Goal: Task Accomplishment & Management: Complete application form

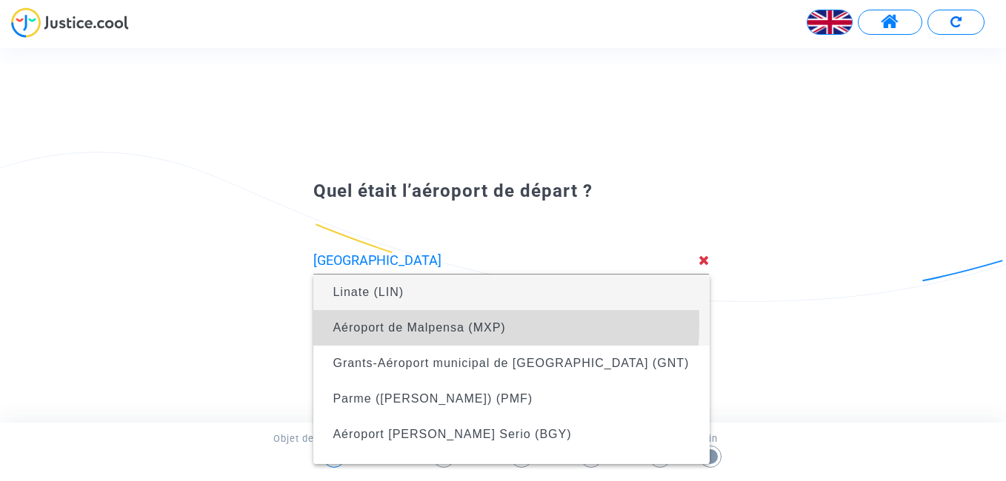
click at [402, 324] on span "Aéroport de Malpensa (MXP)" at bounding box center [419, 327] width 173 height 13
type input "Malpensa Airport (MXP)"
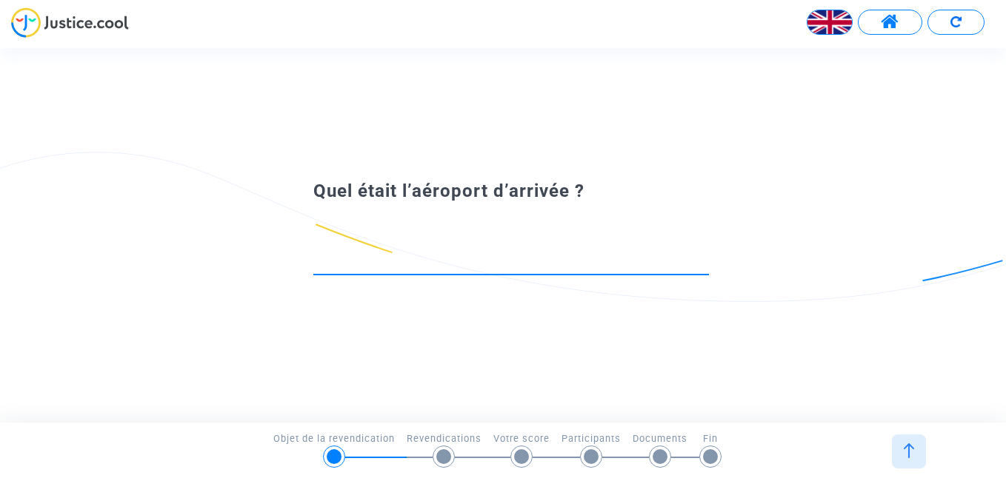
type input "B"
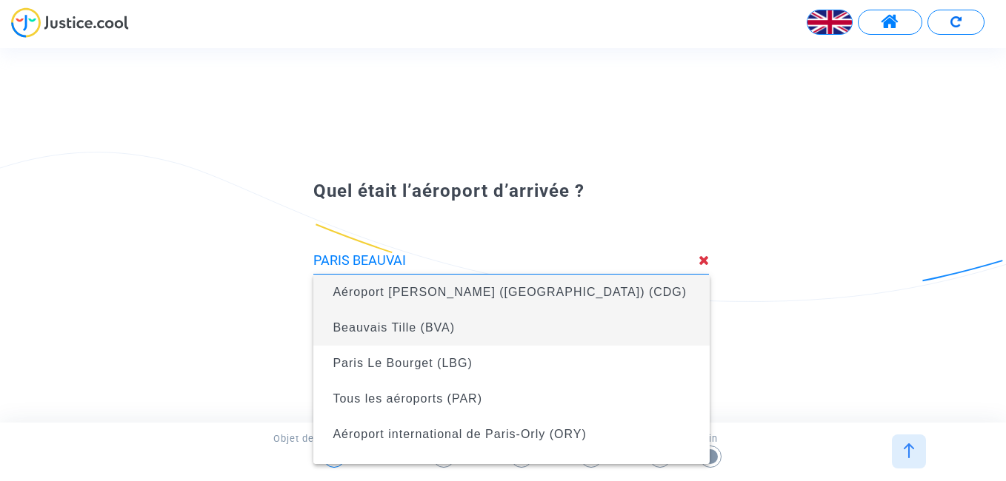
click at [376, 330] on span "Beauvais Tille (BVA)" at bounding box center [394, 327] width 122 height 13
type input "Beauvais Tille (BVA)"
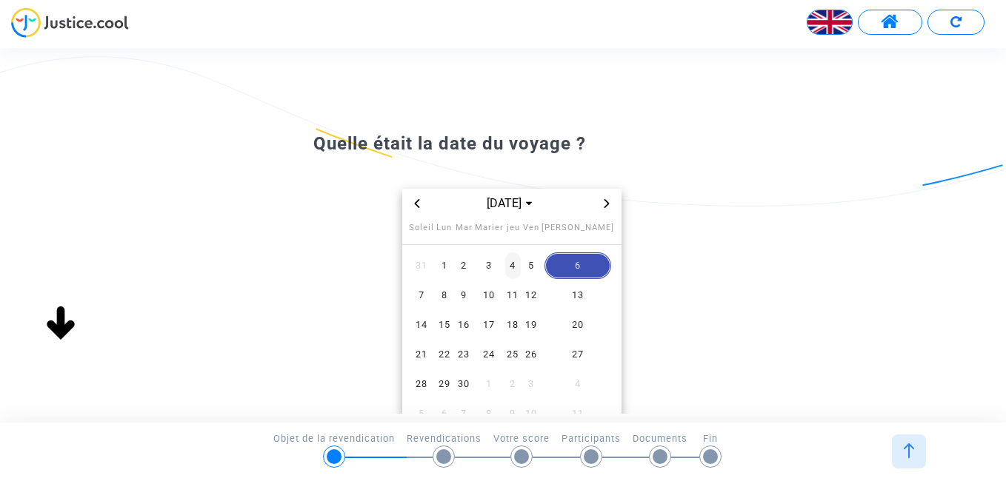
click at [521, 266] on span "4" at bounding box center [513, 266] width 16 height 27
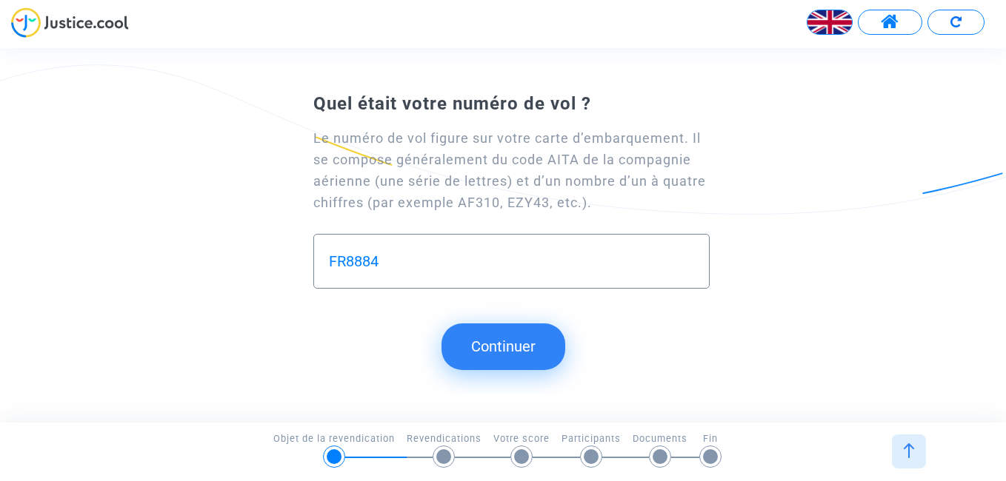
type input "FR8884"
click at [506, 344] on button "Continuer" at bounding box center [503, 347] width 124 height 46
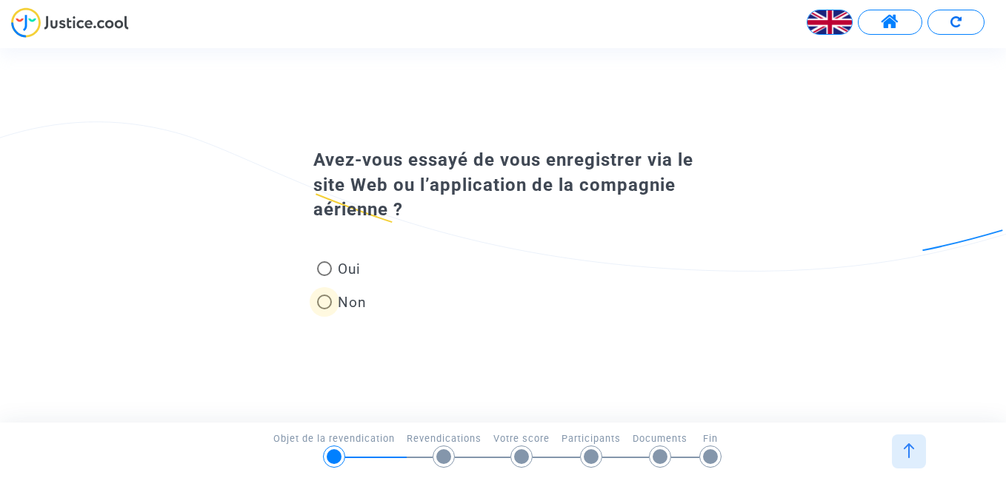
click at [325, 303] on span at bounding box center [324, 302] width 15 height 15
click at [324, 310] on input "Non" at bounding box center [324, 310] width 1 height 1
radio input "true"
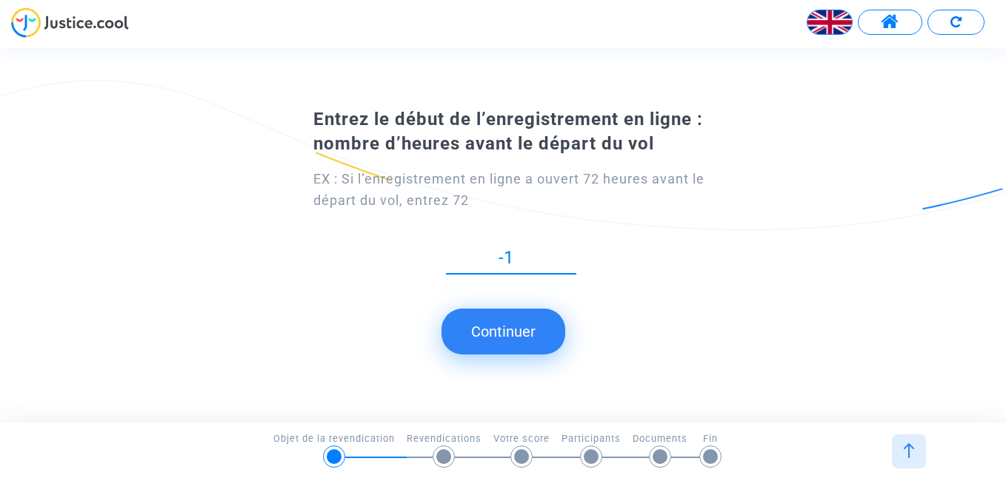
click at [572, 268] on input "-1" at bounding box center [511, 258] width 130 height 20
click at [571, 255] on input "0" at bounding box center [511, 258] width 130 height 20
click at [570, 252] on input "1" at bounding box center [511, 258] width 130 height 20
click at [570, 252] on input "2" at bounding box center [511, 258] width 130 height 20
click at [570, 252] on input "3" at bounding box center [511, 258] width 130 height 20
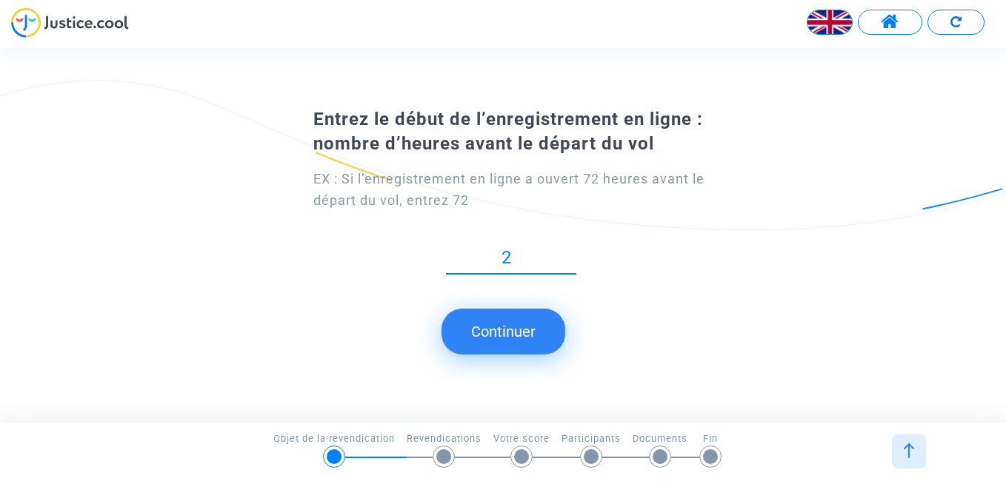
type input "2"
click at [570, 264] on input "2" at bounding box center [511, 258] width 130 height 20
click at [501, 333] on button "Continuer" at bounding box center [503, 332] width 124 height 46
click at [572, 268] on input "1" at bounding box center [511, 258] width 130 height 20
click at [571, 251] on input "2" at bounding box center [511, 258] width 130 height 20
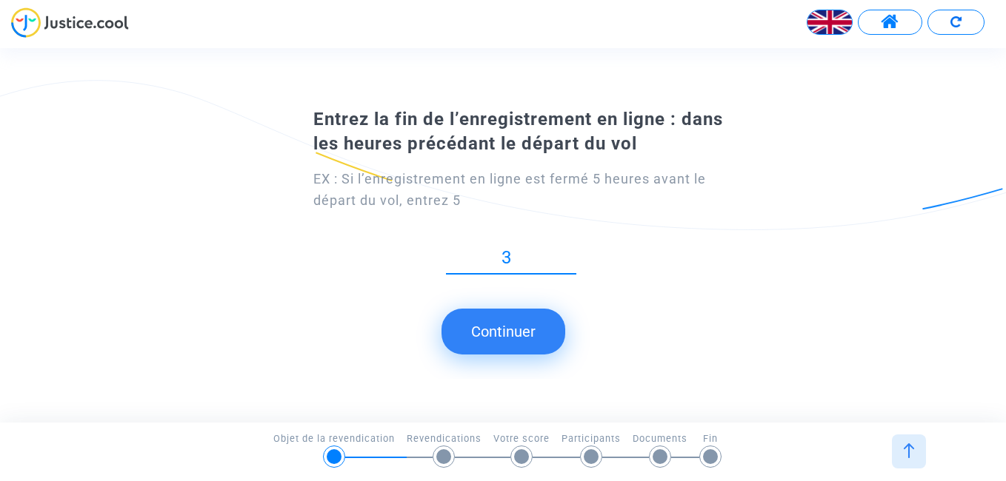
type input "3"
click at [571, 251] on input "3" at bounding box center [511, 258] width 130 height 20
click at [509, 334] on button "Continuer" at bounding box center [503, 332] width 124 height 46
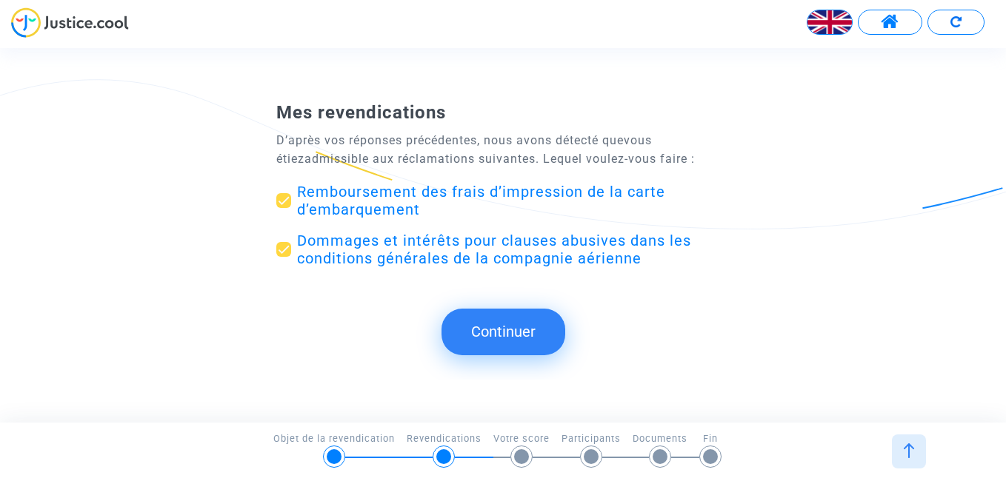
click at [499, 343] on button "Continuer" at bounding box center [503, 332] width 124 height 46
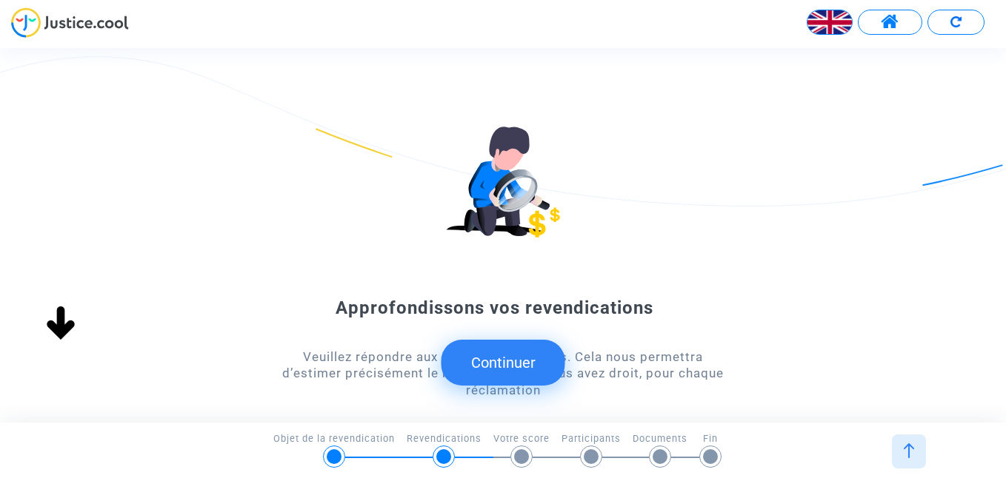
click at [495, 354] on button "Continuer" at bounding box center [503, 363] width 124 height 46
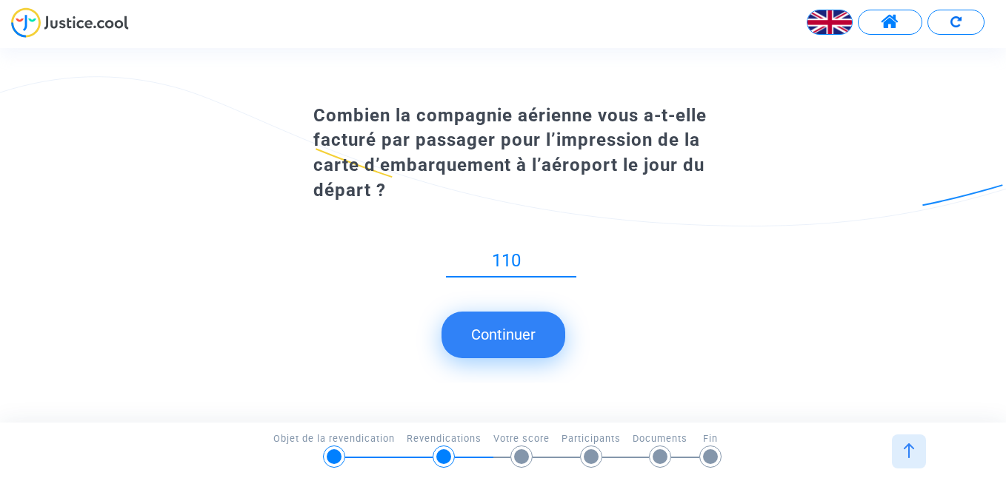
type input "110"
click at [496, 331] on button "Continuer" at bounding box center [503, 335] width 124 height 46
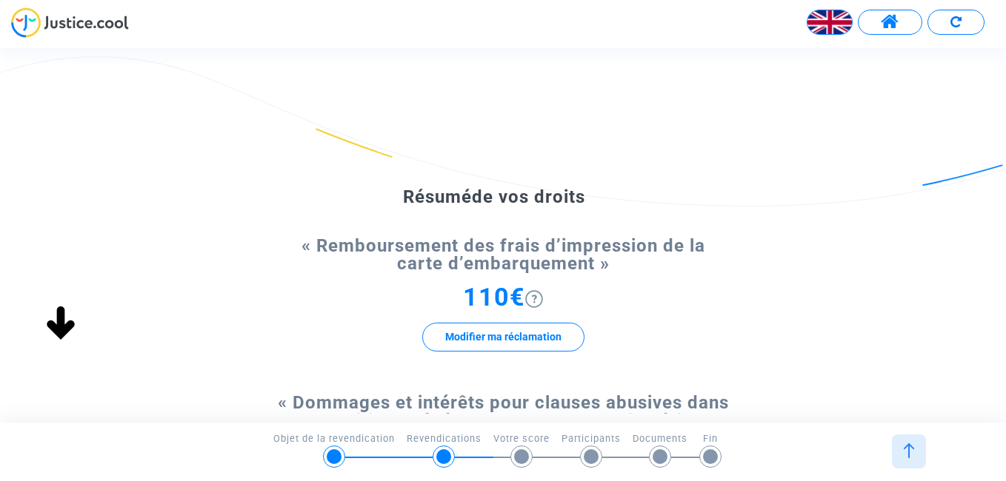
click at [1002, 260] on div "Résumé de vos droits « Remboursement des frais d’impression de la carte d’embar…" at bounding box center [503, 419] width 1006 height 584
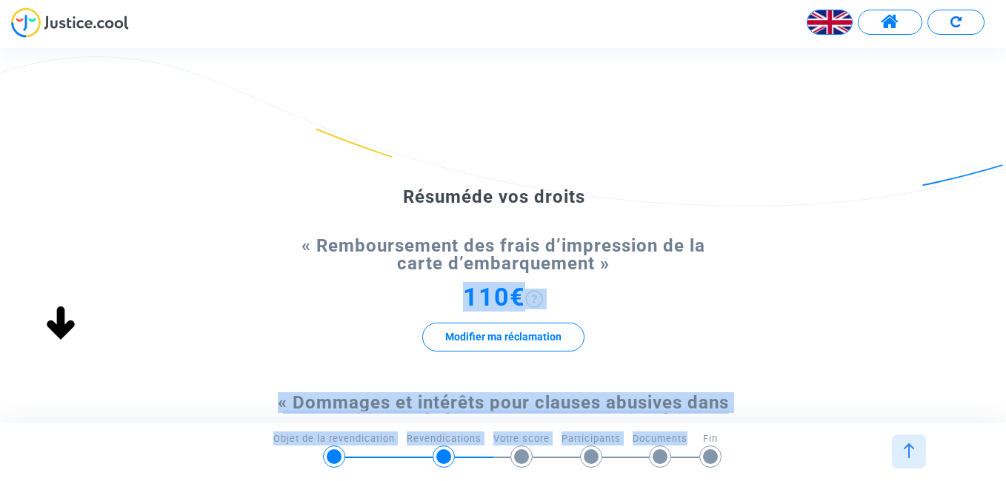
drag, startPoint x: 1002, startPoint y: 260, endPoint x: 642, endPoint y: 457, distance: 410.4
click at [50, 85] on app-form "Transfert de votre réponse... Continuer Continuer Continuer Continuer Continue …" at bounding box center [50, 85] width 0 height 0
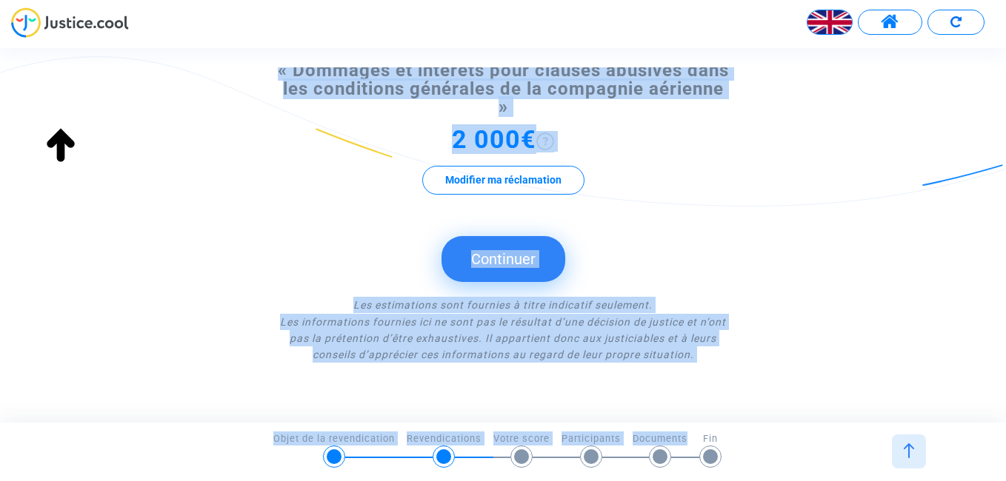
click at [723, 172] on div "2 000€ Modifier ma réclamation" at bounding box center [502, 169] width 453 height 76
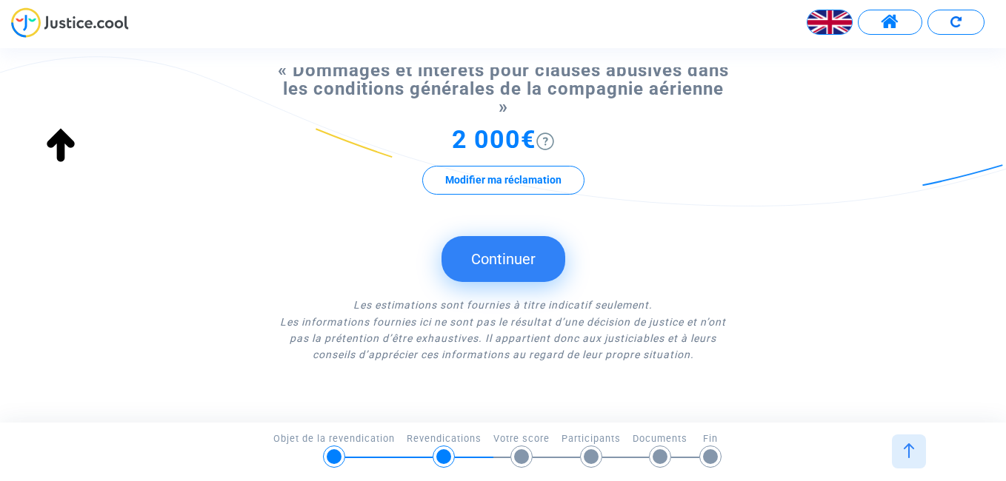
click at [503, 254] on button "Continuer" at bounding box center [503, 259] width 124 height 46
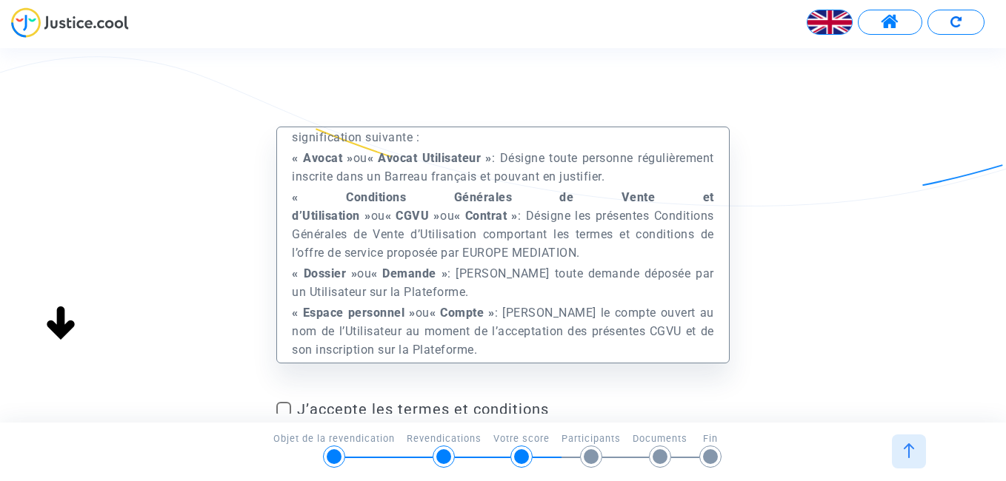
scroll to position [593, 0]
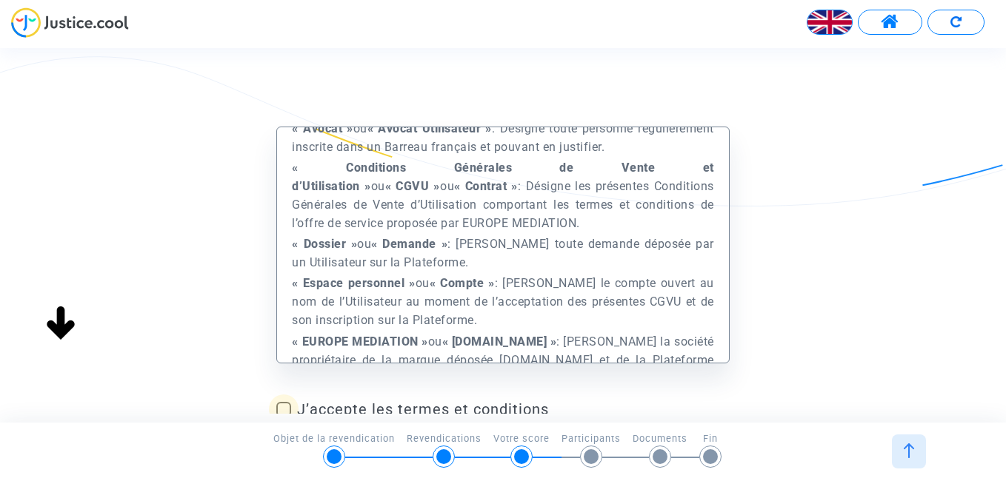
click at [284, 408] on span at bounding box center [283, 409] width 15 height 15
click at [284, 417] on input "J’accepte les termes et conditions" at bounding box center [283, 417] width 1 height 1
checkbox input "true"
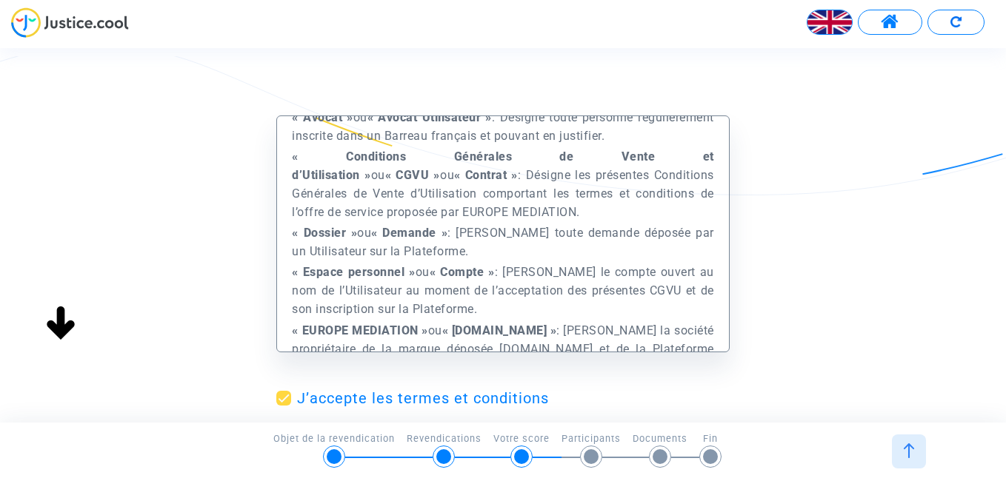
click at [1002, 218] on div "Préambule Le présent Site est édité et exploité par la société Europe Médiation…" at bounding box center [503, 299] width 1006 height 366
click at [993, 310] on div "Préambule Le présent Site est édité et exploité par la société Europe Médiation…" at bounding box center [503, 299] width 1006 height 366
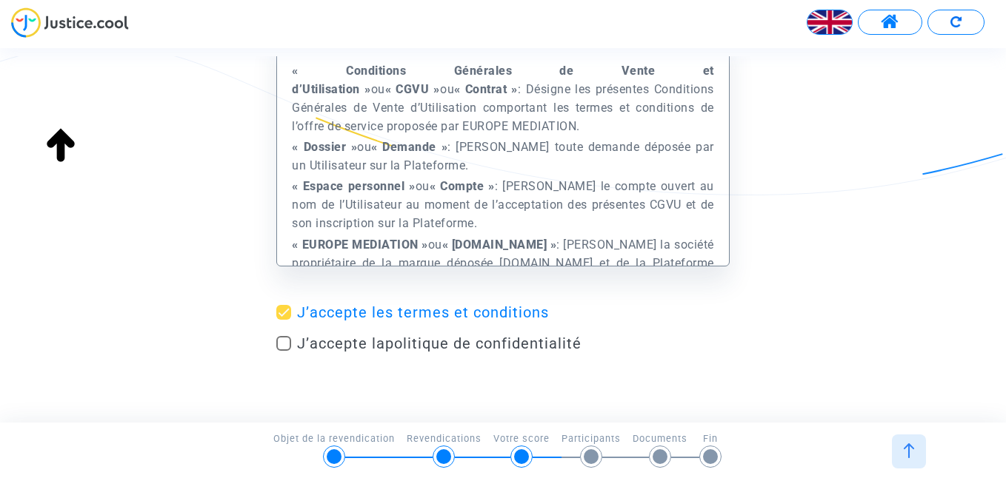
scroll to position [89, 0]
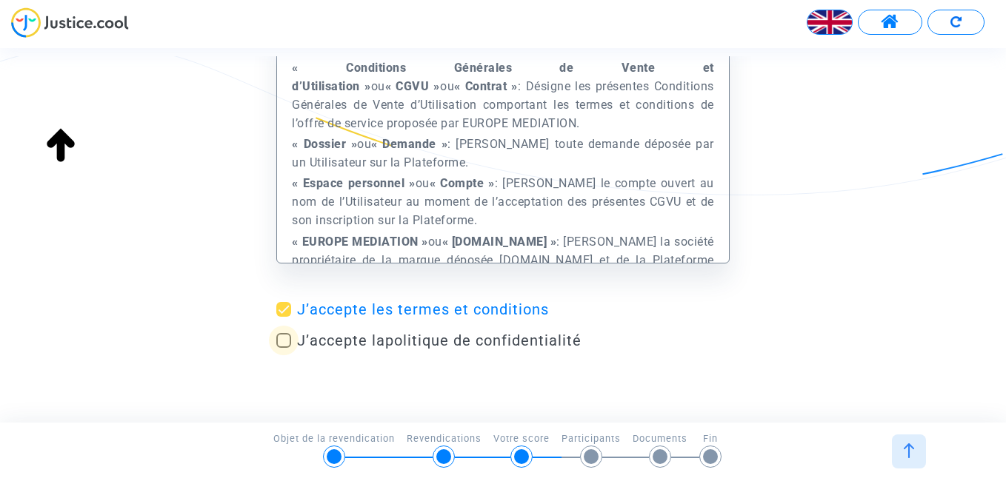
click at [285, 341] on span at bounding box center [283, 340] width 15 height 15
click at [284, 348] on input "J’accepte la politique de confidentialité" at bounding box center [283, 348] width 1 height 1
checkbox input "true"
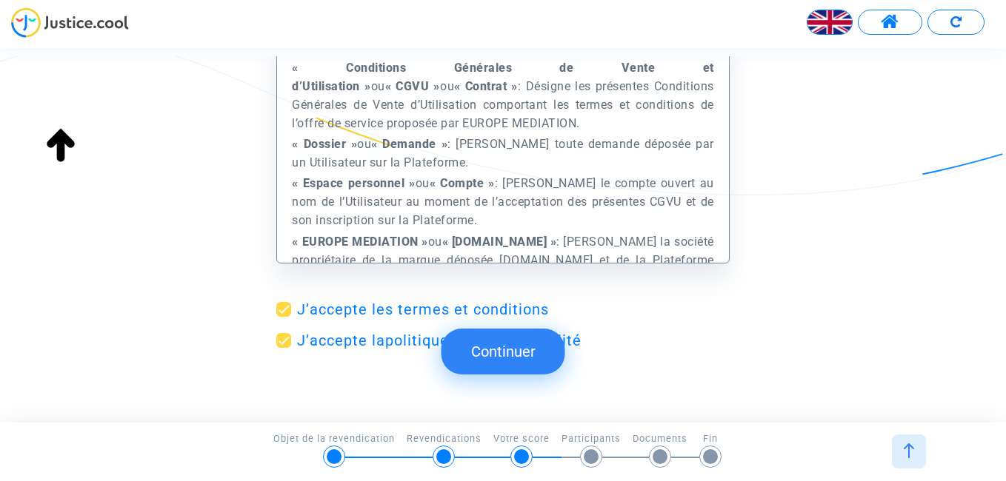
click at [506, 345] on button "Continuer" at bounding box center [503, 352] width 124 height 46
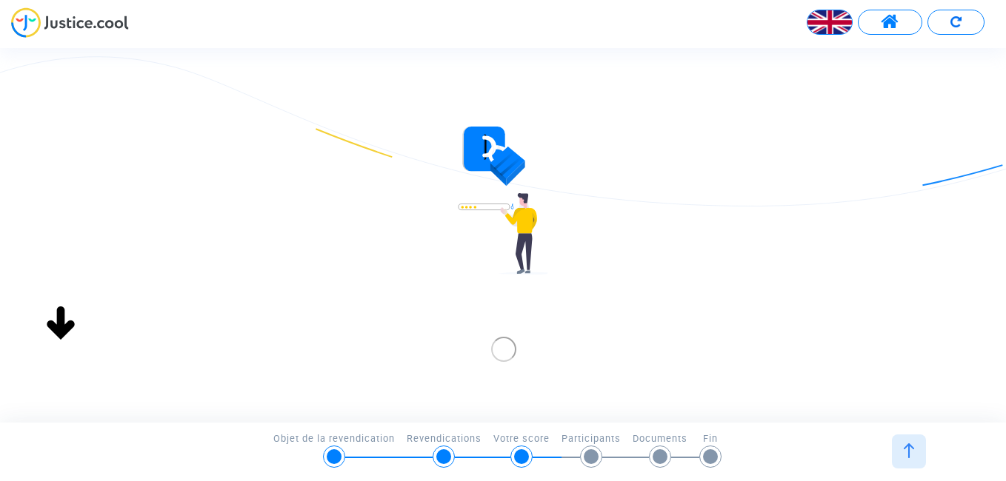
scroll to position [0, 0]
click at [567, 338] on span "Inscription" at bounding box center [558, 335] width 111 height 33
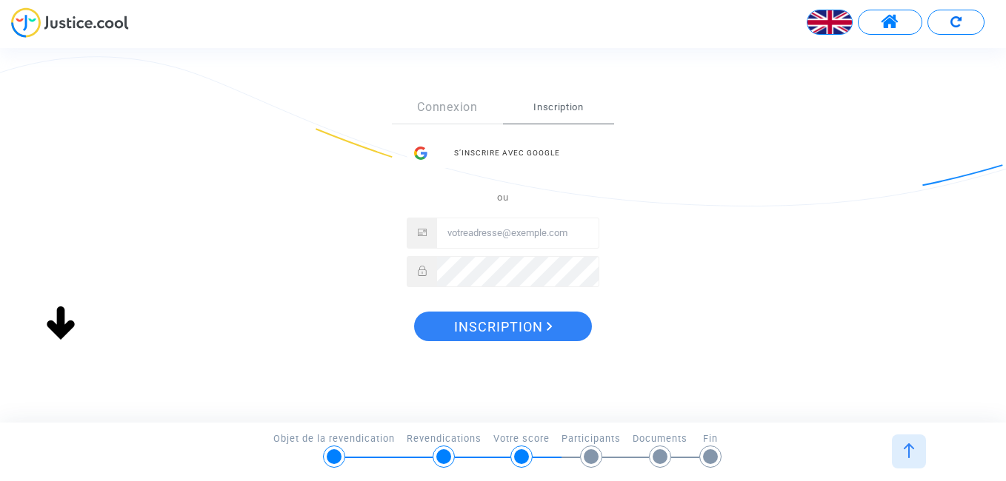
scroll to position [284, 0]
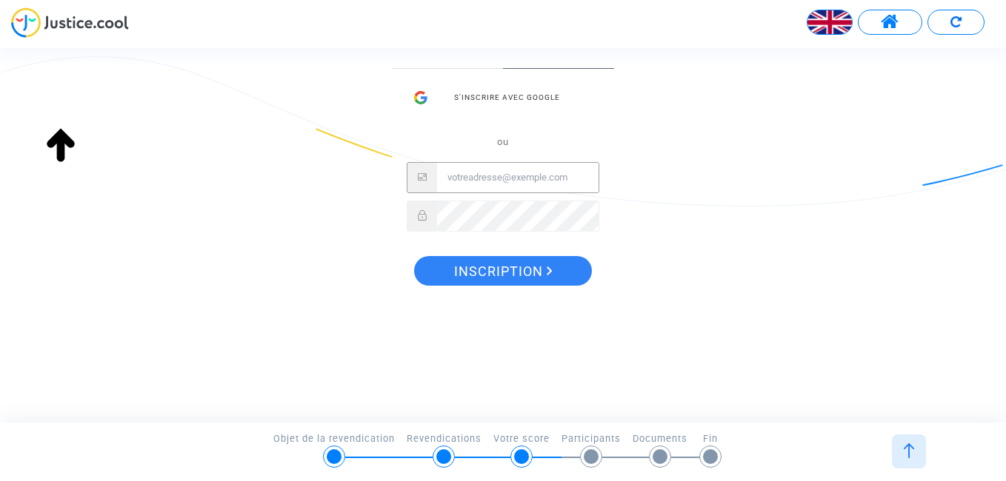
click at [515, 176] on input "Messagerie électronique" at bounding box center [517, 178] width 161 height 30
type input "T"
click at [587, 181] on input "[EMAIL_ADDRESS][DOMAIN_NAME]" at bounding box center [517, 178] width 161 height 30
type input "t"
type input "[EMAIL_ADDRESS][DOMAIN_NAME]"
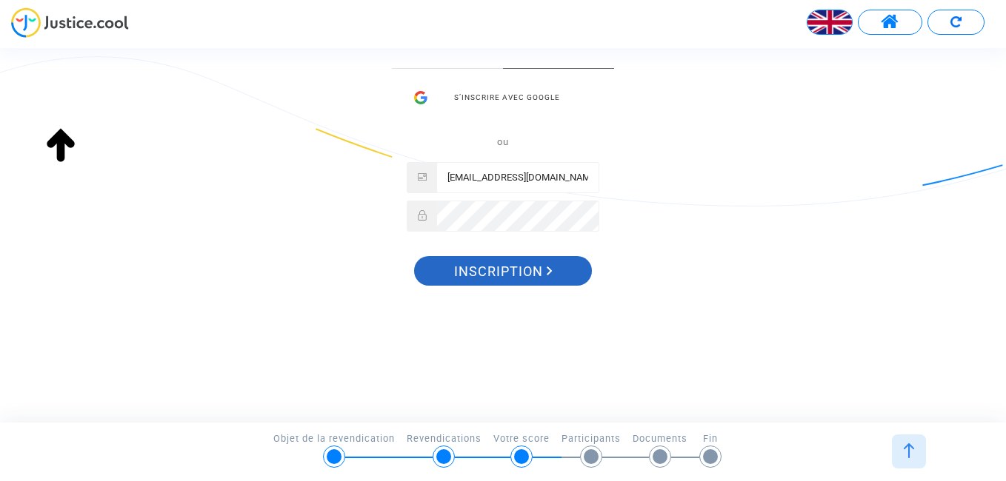
click at [513, 269] on font "Inscription" at bounding box center [498, 272] width 89 height 16
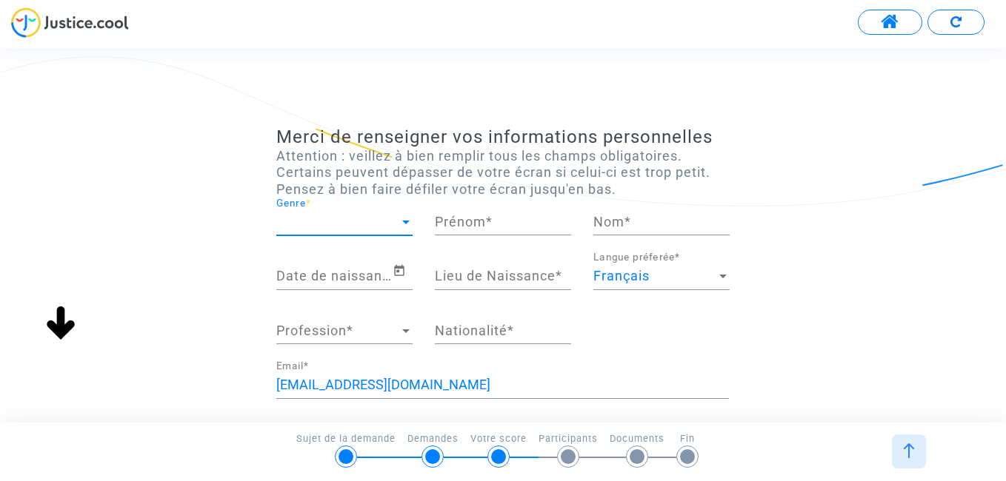
click at [404, 222] on div at bounding box center [405, 223] width 7 height 4
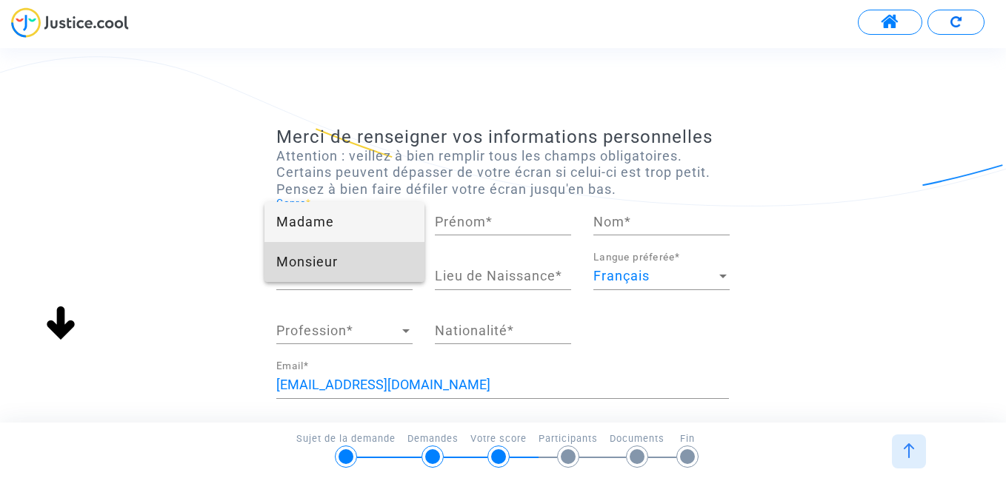
click at [327, 264] on span "Monsieur" at bounding box center [344, 262] width 136 height 40
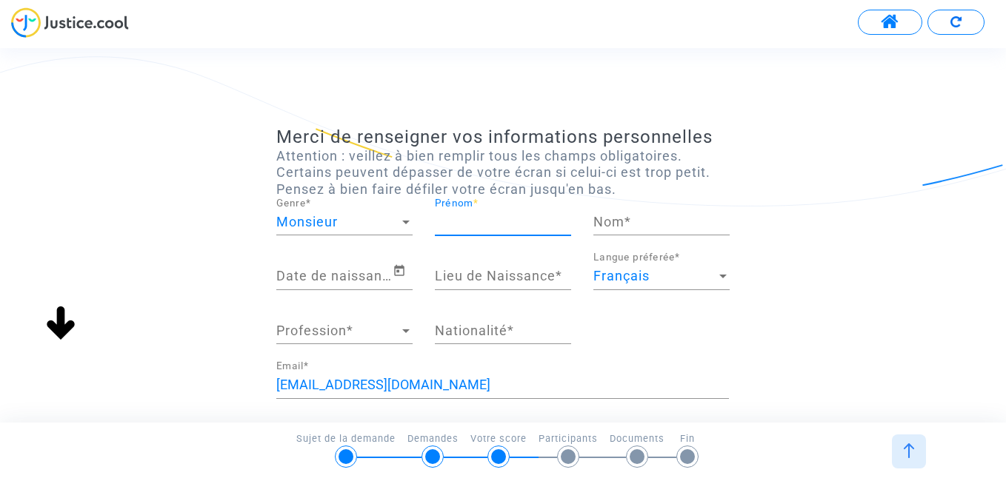
click at [473, 220] on input "Prénom *" at bounding box center [503, 222] width 136 height 15
type input "Alimamy"
click at [617, 223] on input "Nom *" at bounding box center [661, 222] width 136 height 15
type input "toungara"
click at [346, 284] on div "Date de naissance *" at bounding box center [334, 272] width 116 height 38
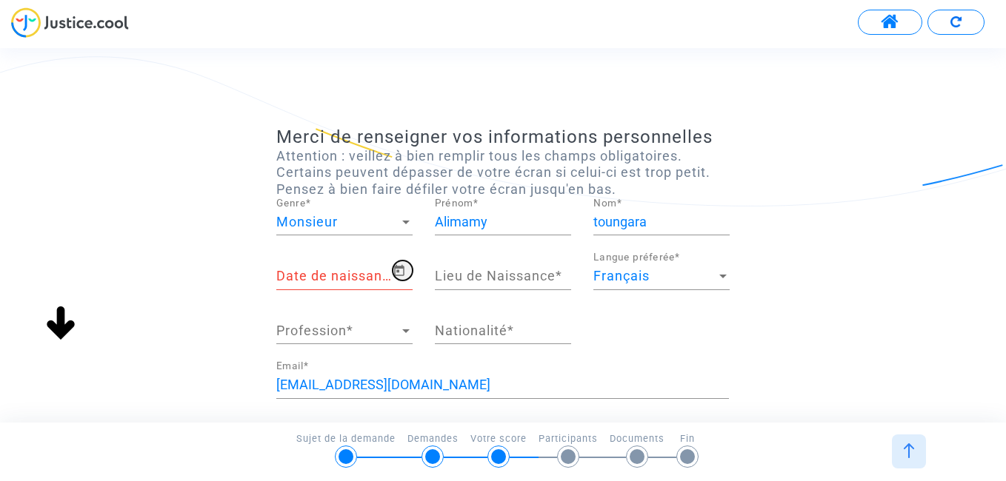
click at [397, 270] on icon "Open calendar" at bounding box center [399, 270] width 10 height 11
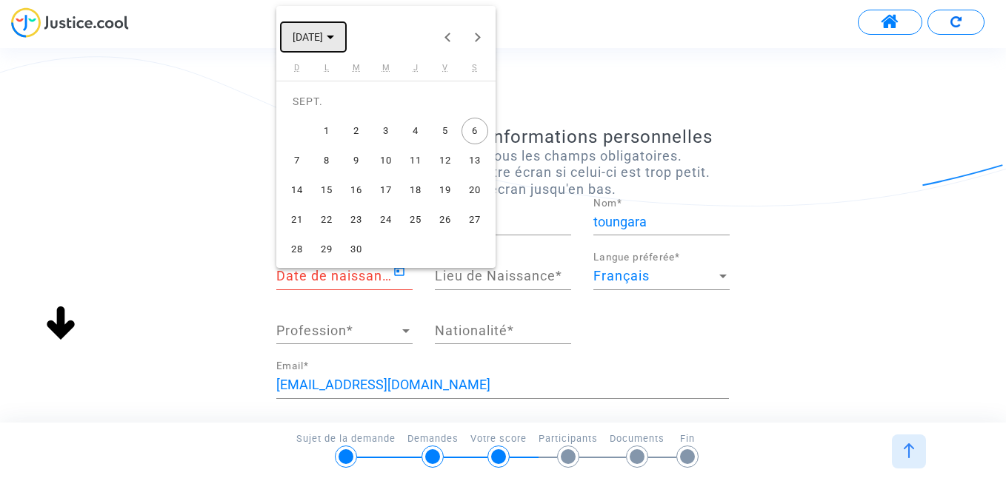
click at [334, 34] on span "SEPT. 2025" at bounding box center [313, 36] width 41 height 12
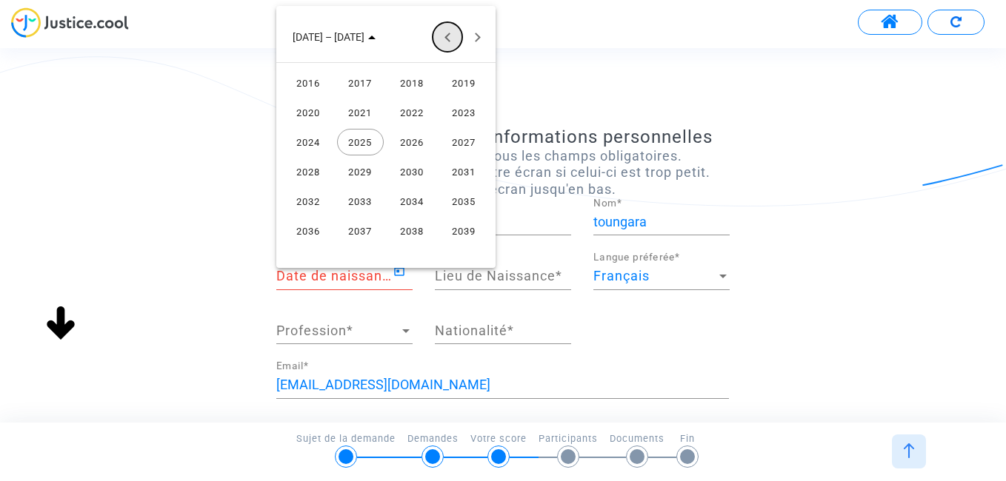
click at [446, 35] on button "Previous 24 years" at bounding box center [448, 37] width 30 height 30
click at [362, 135] on div "1977" at bounding box center [360, 142] width 47 height 27
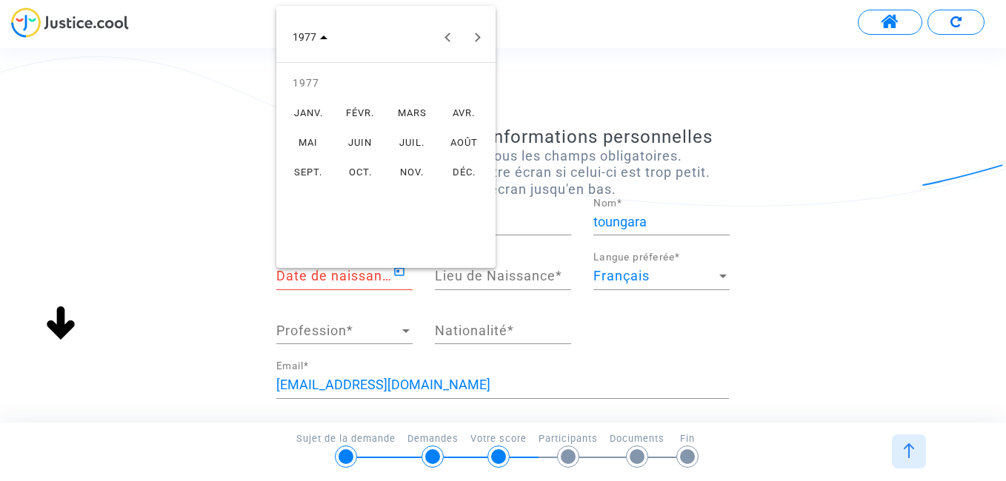
click at [464, 112] on div "AVR." at bounding box center [464, 112] width 47 height 27
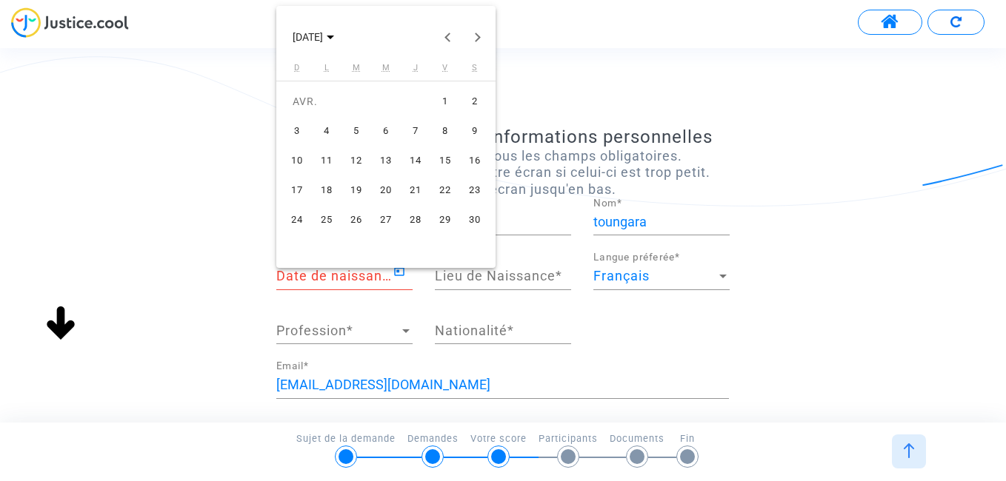
click at [416, 219] on div "28" at bounding box center [415, 220] width 27 height 27
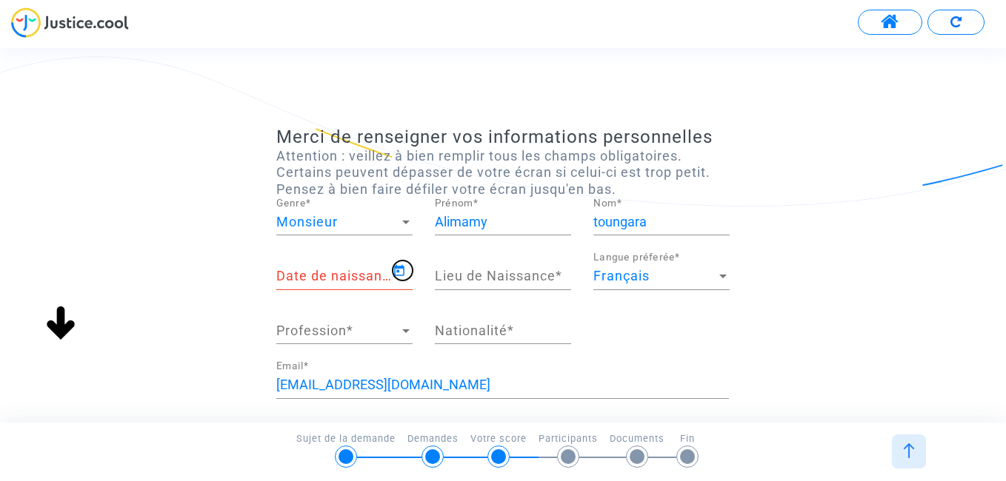
type input "28/04/1977"
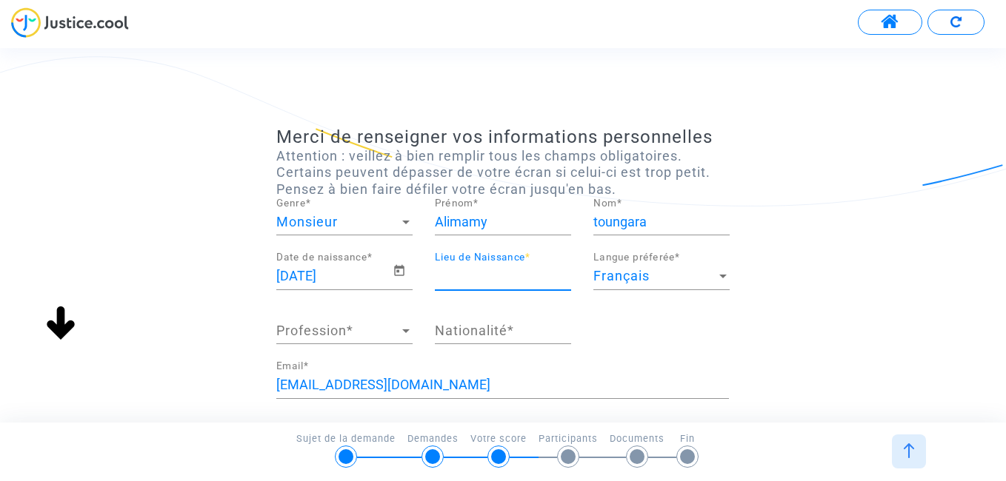
click at [496, 276] on input "Lieu de Naissance *" at bounding box center [503, 276] width 136 height 15
type input "cote d'ivoire"
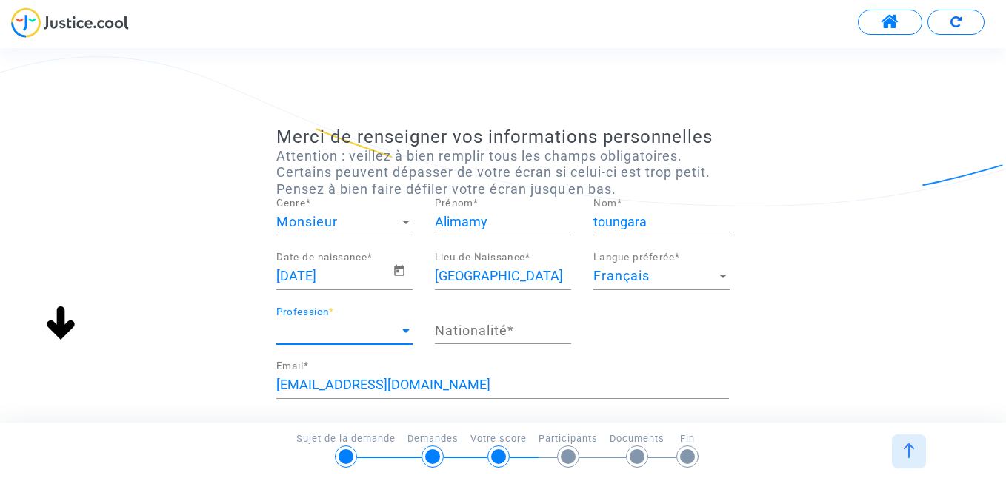
click at [404, 330] on div at bounding box center [405, 332] width 7 height 4
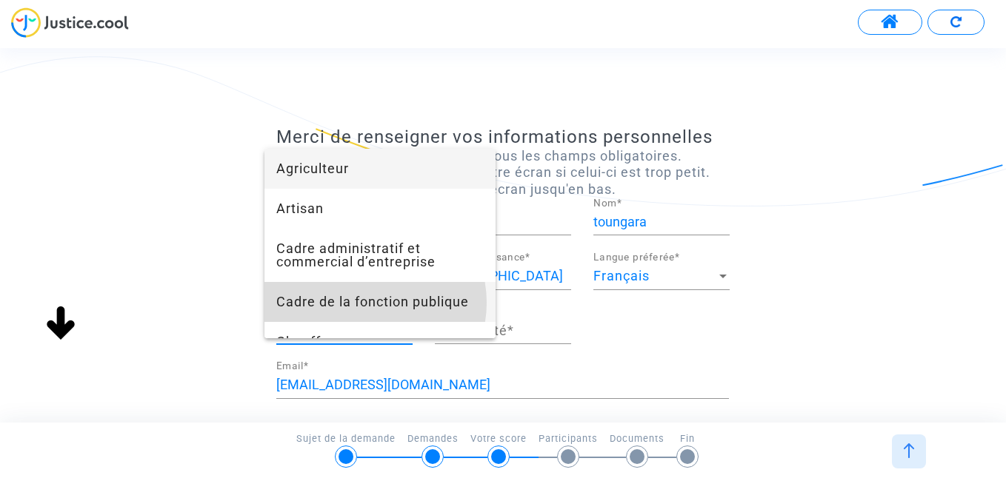
click at [368, 303] on span "Cadre de la fonction publique" at bounding box center [379, 302] width 207 height 40
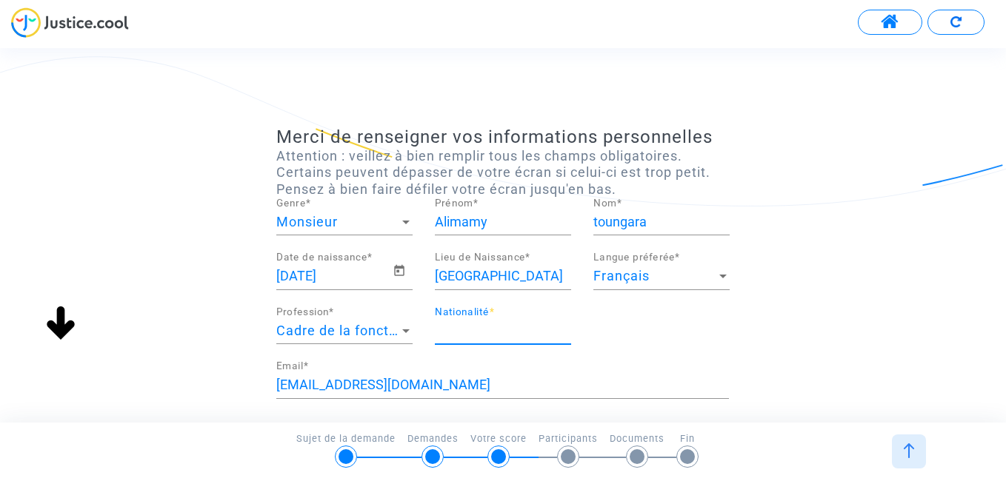
click at [481, 333] on input "Nationalité *" at bounding box center [503, 331] width 136 height 15
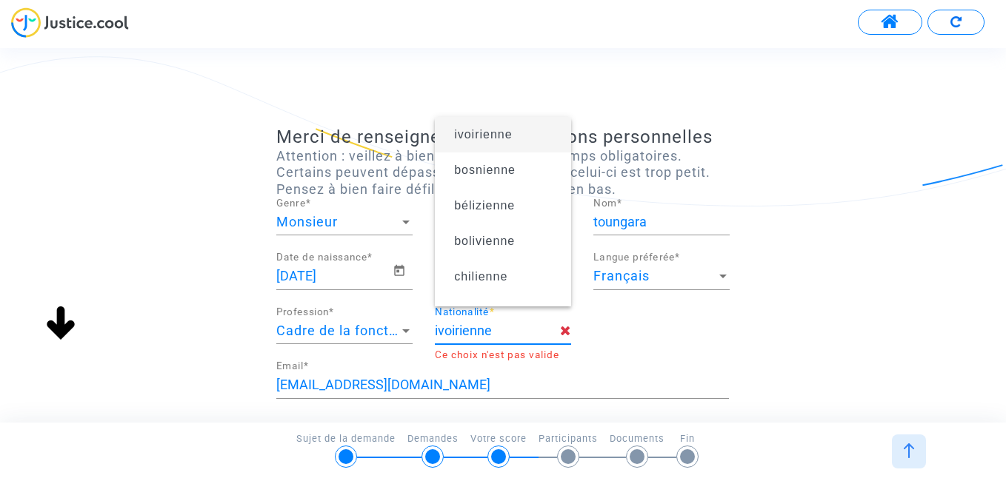
type input "ivoirienne"
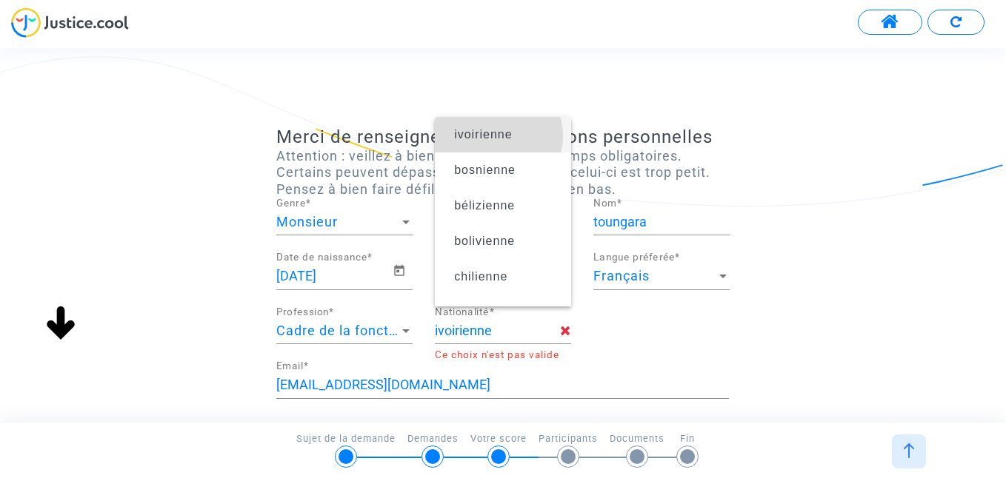
click at [496, 136] on span "ivoirienne" at bounding box center [483, 134] width 58 height 13
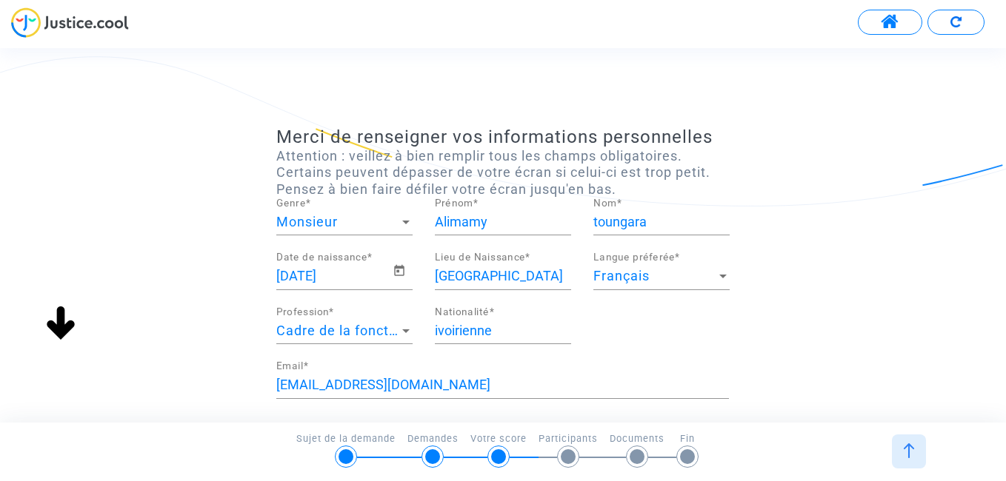
click at [1002, 310] on div "Merci de renseigner vos informations personnelles Attention : veillez à bien re…" at bounding box center [503, 430] width 1006 height 607
click at [555, 404] on div "floreabogho@gmail.com Email *" at bounding box center [502, 388] width 453 height 55
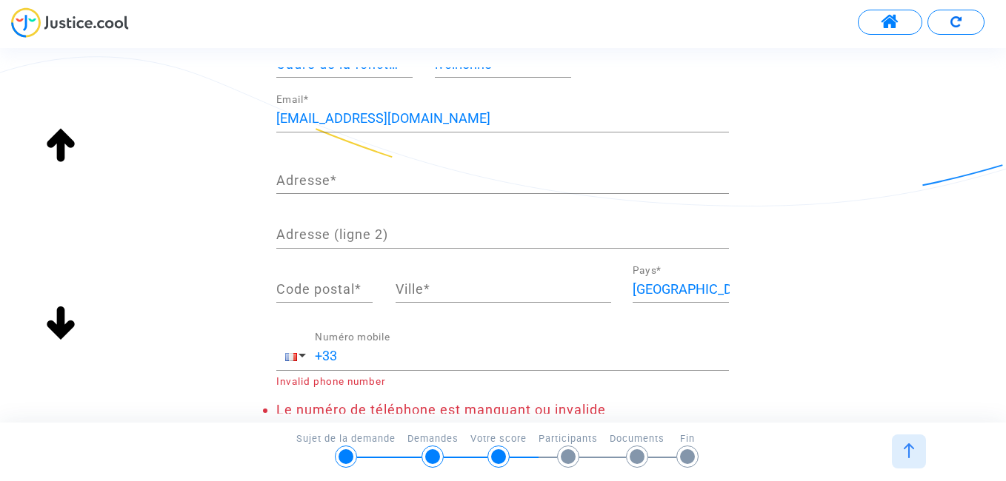
scroll to position [296, 0]
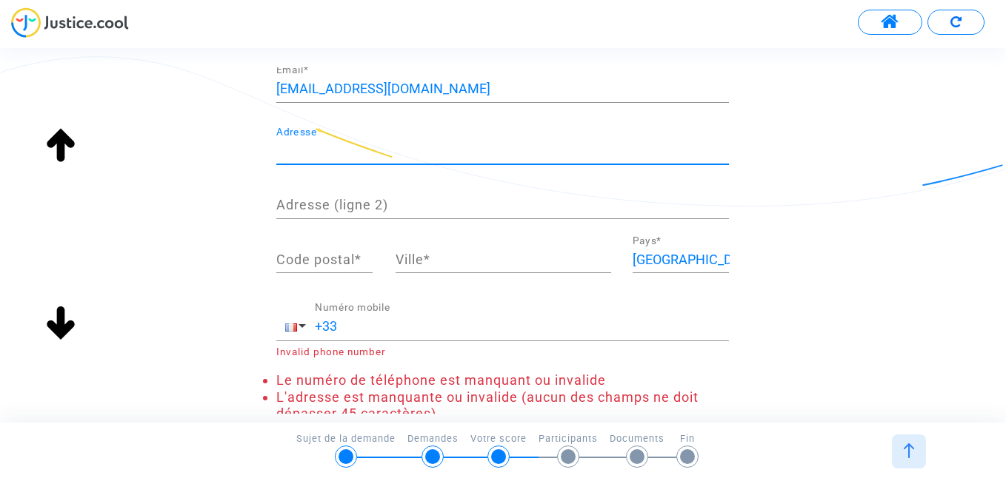
click at [319, 151] on input "Adresse *" at bounding box center [502, 151] width 453 height 15
type input "rue des loges"
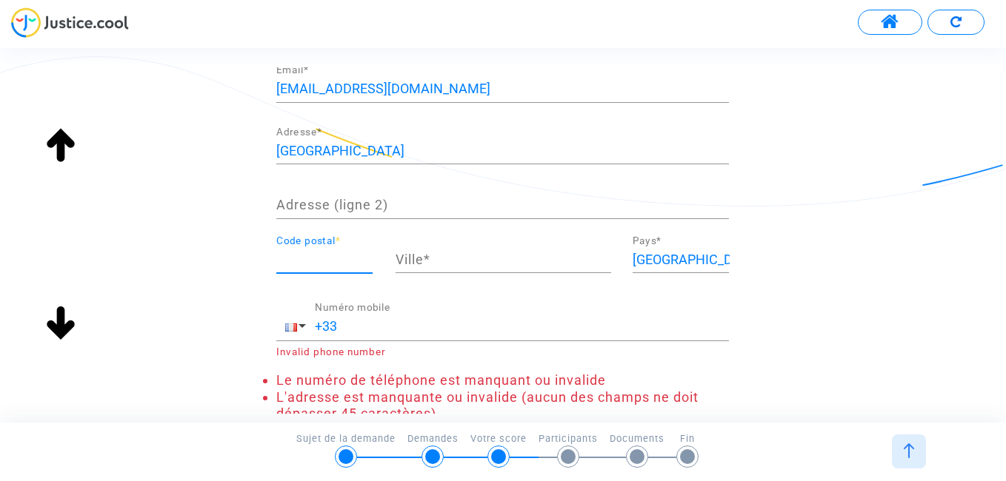
click at [304, 254] on input "Code postal *" at bounding box center [324, 260] width 96 height 15
type input "95110"
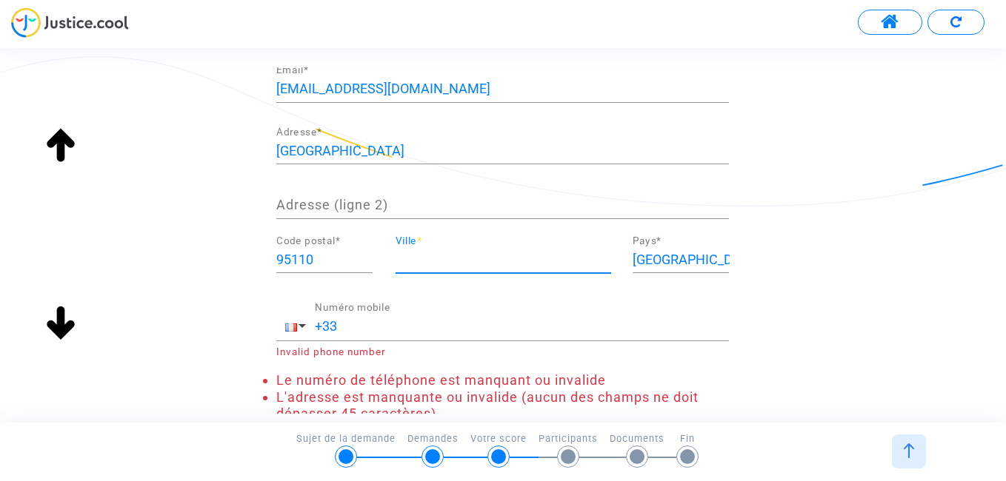
click at [442, 265] on input "Ville *" at bounding box center [504, 260] width 216 height 15
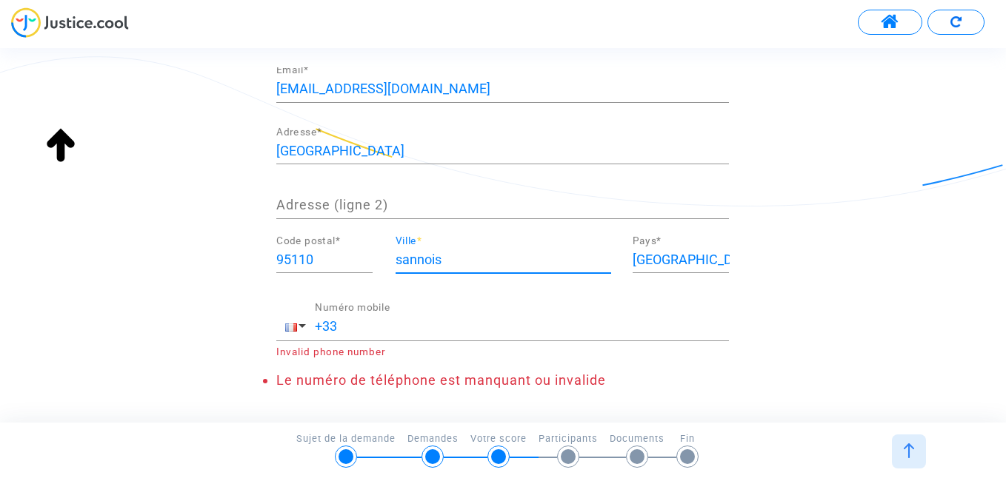
type input "sannois"
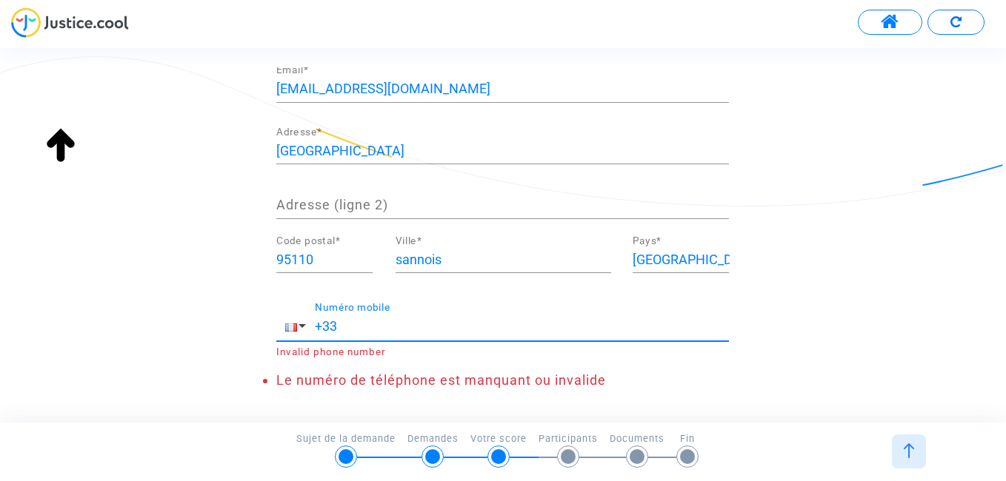
click at [401, 324] on input "+33" at bounding box center [522, 326] width 414 height 15
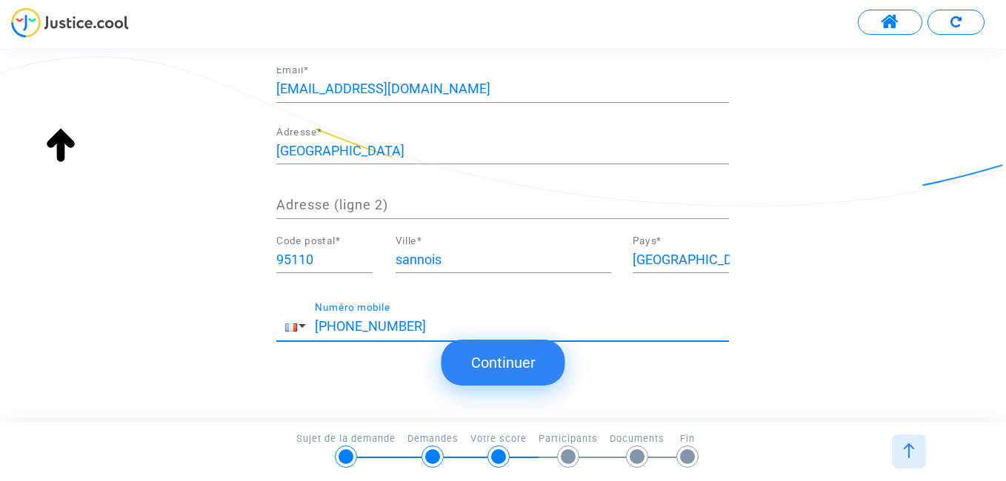
type input "+33 679629584"
click at [508, 365] on button "Continuer" at bounding box center [503, 363] width 124 height 46
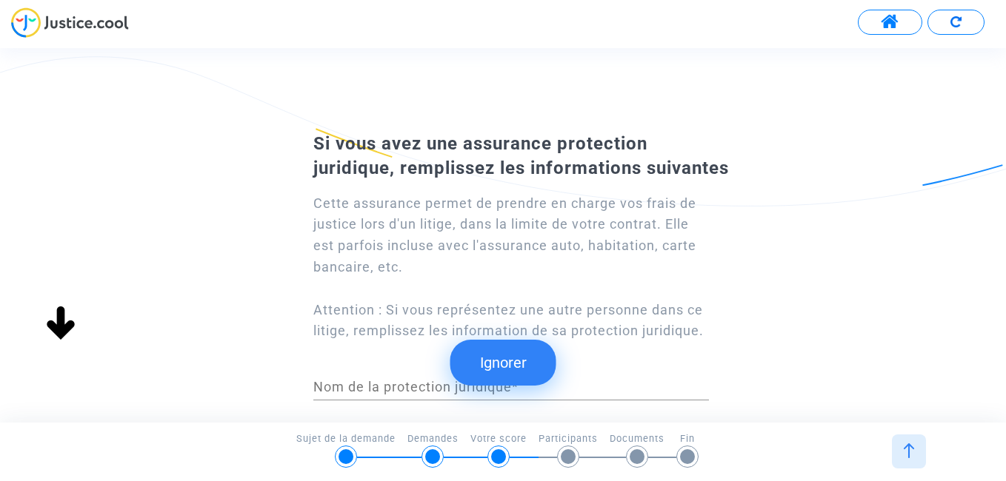
click at [508, 365] on button "Ignorer" at bounding box center [503, 363] width 106 height 46
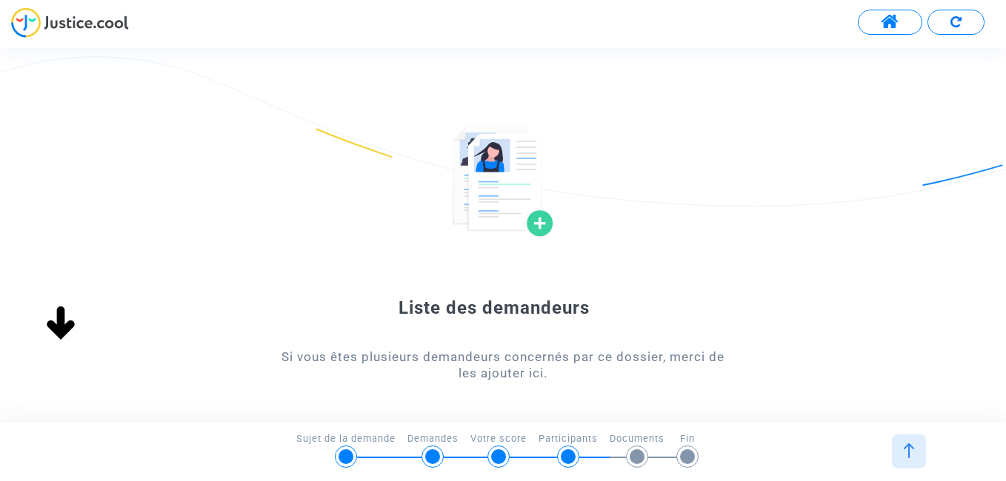
scroll to position [0, 0]
click at [824, 418] on div "Liste des demandeurs Si vous êtes plusieurs demandeurs concernés par ce dossier…" at bounding box center [503, 235] width 1006 height 374
click at [995, 223] on div "Liste des demandeurs Si vous êtes plusieurs demandeurs concernés par ce dossier…" at bounding box center [503, 340] width 1006 height 426
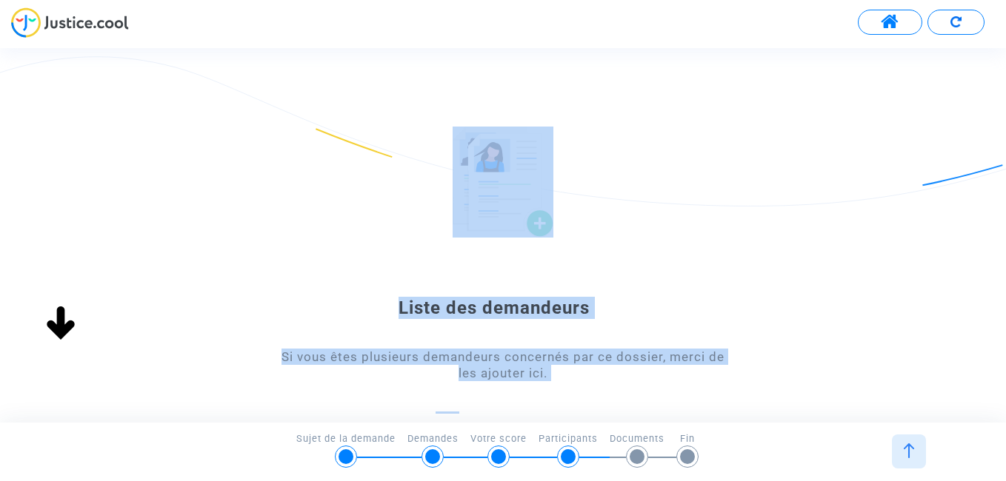
drag, startPoint x: 995, startPoint y: 223, endPoint x: 587, endPoint y: 371, distance: 433.5
click at [587, 371] on div "Liste des demandeurs Si vous êtes plusieurs demandeurs concernés par ce dossier…" at bounding box center [503, 340] width 1006 height 426
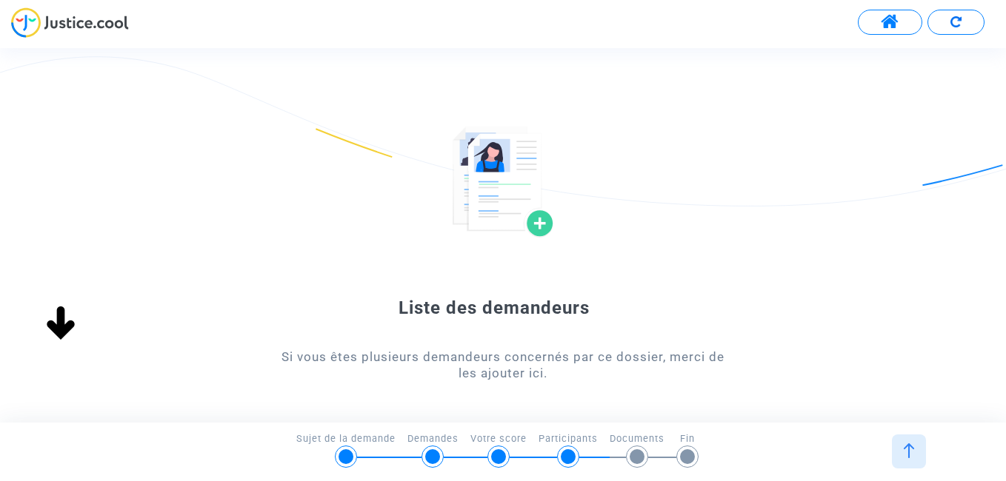
drag, startPoint x: 587, startPoint y: 371, endPoint x: 561, endPoint y: 401, distance: 39.9
click at [561, 401] on form "Liste des demandeurs Si vous êtes plusieurs demandeurs concernés par ce dossier…" at bounding box center [502, 332] width 453 height 411
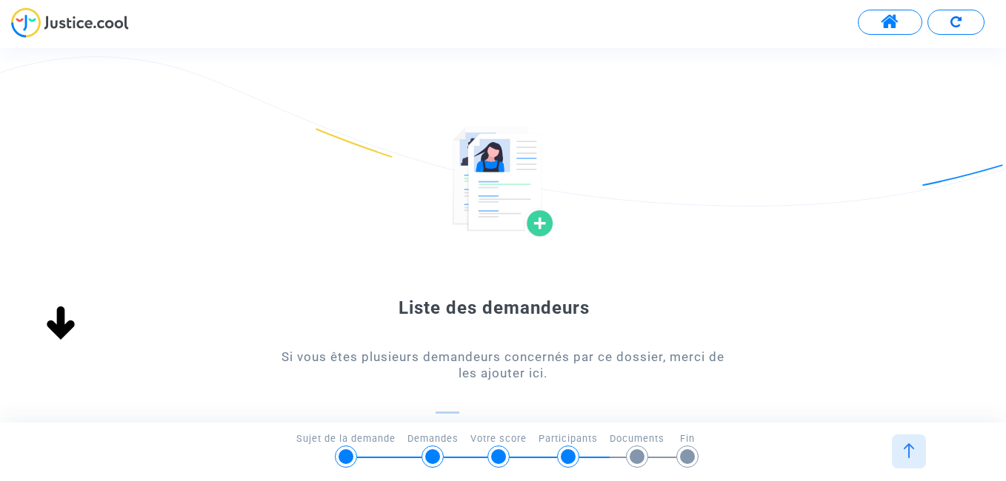
drag, startPoint x: 561, startPoint y: 401, endPoint x: 630, endPoint y: 404, distance: 68.2
click at [630, 404] on form "Liste des demandeurs Si vous êtes plusieurs demandeurs concernés par ce dossier…" at bounding box center [502, 332] width 453 height 411
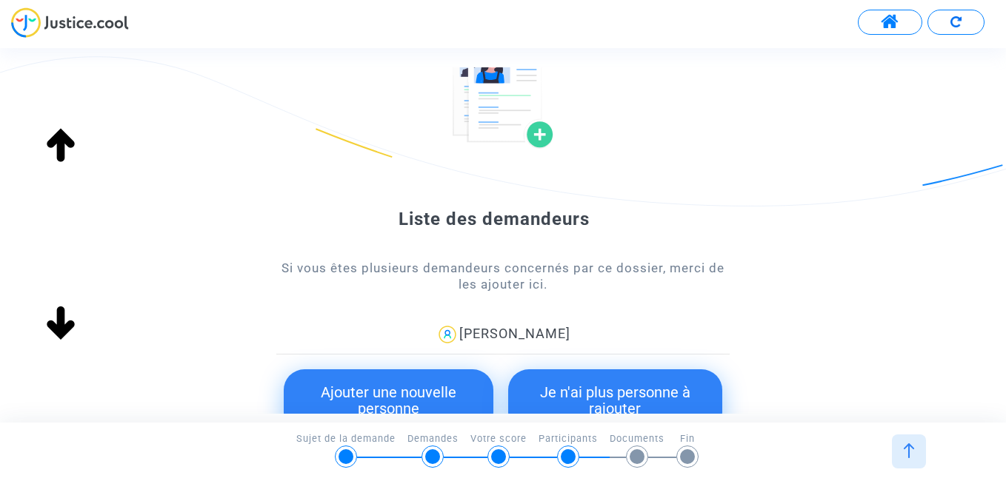
scroll to position [119, 0]
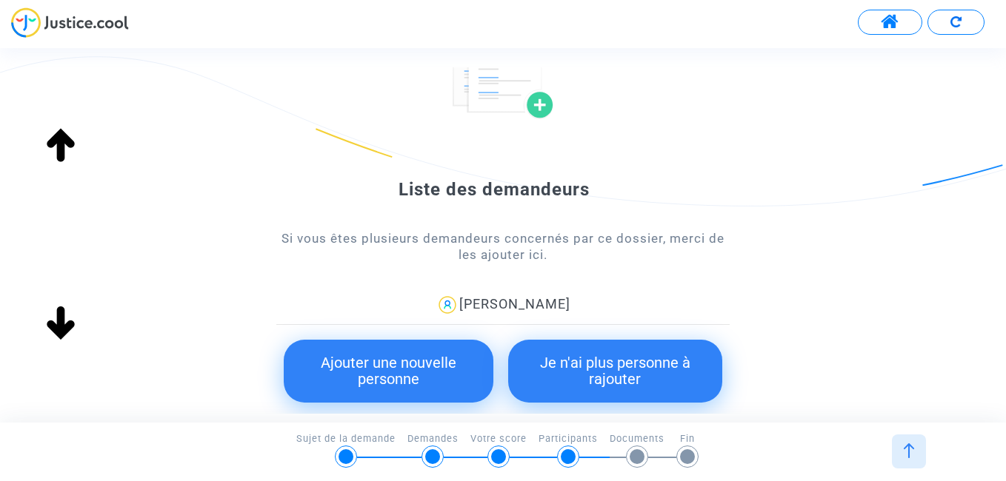
click at [641, 374] on button "Je n'ai plus personne à rajouter" at bounding box center [615, 371] width 214 height 63
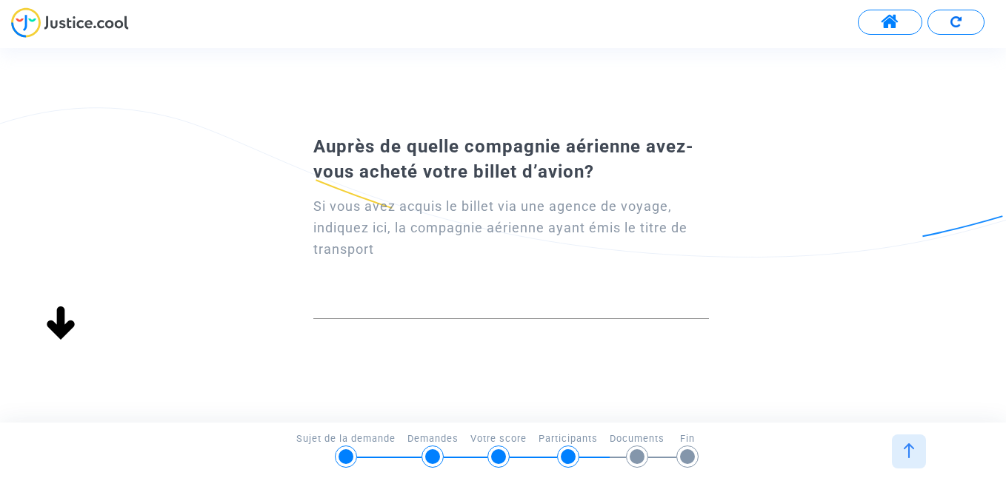
click at [641, 374] on div "Auprès de quelle compagnie aérienne avez-vous acheté votre billet d’avion? Si v…" at bounding box center [503, 235] width 1006 height 374
click at [512, 307] on input at bounding box center [511, 305] width 396 height 15
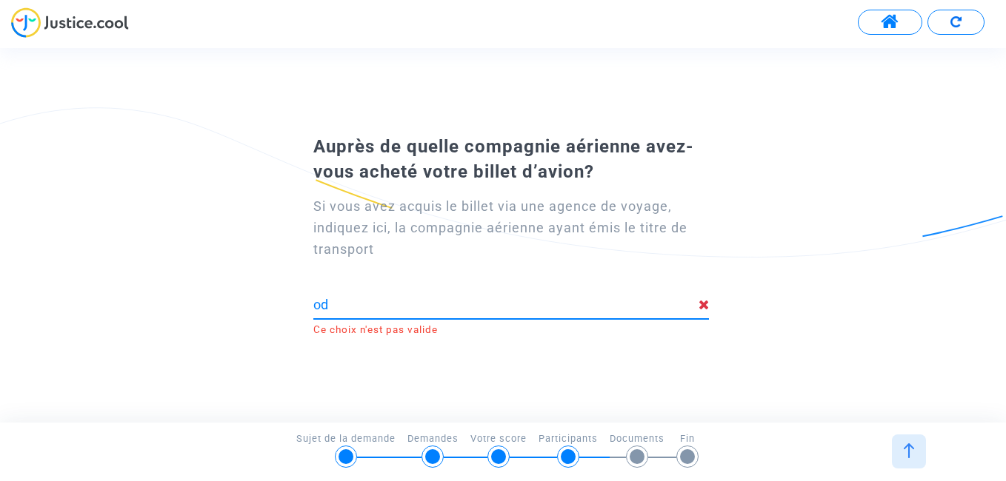
type input "o"
type input "A"
type input "o"
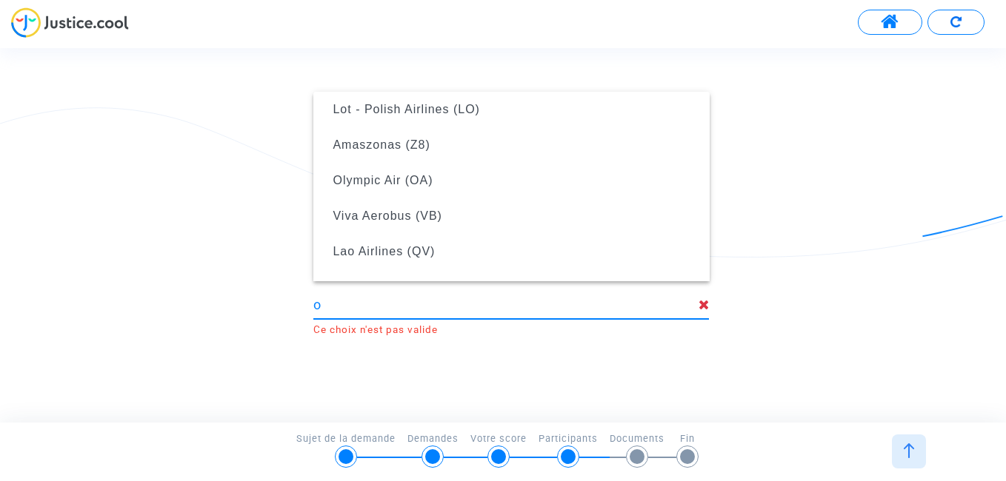
scroll to position [0, 0]
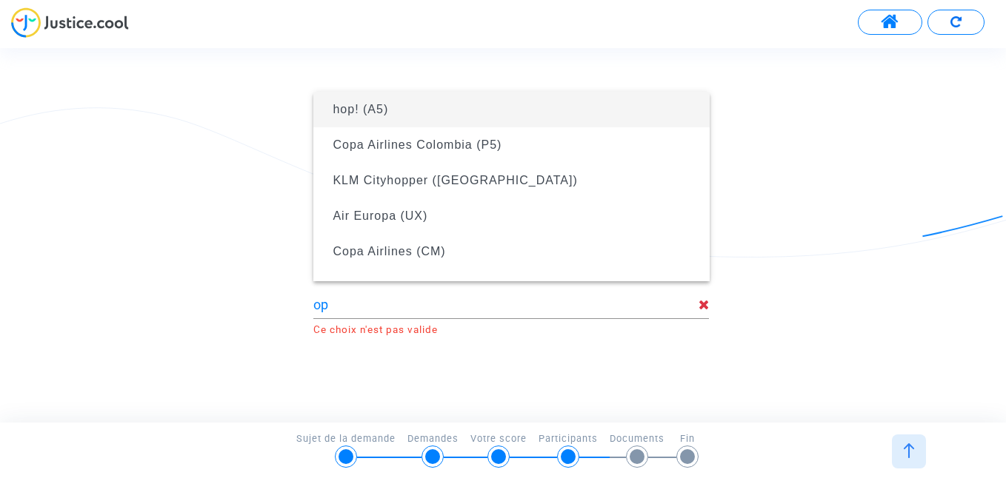
type input "hop! (A5)"
